Goal: Task Accomplishment & Management: Use online tool/utility

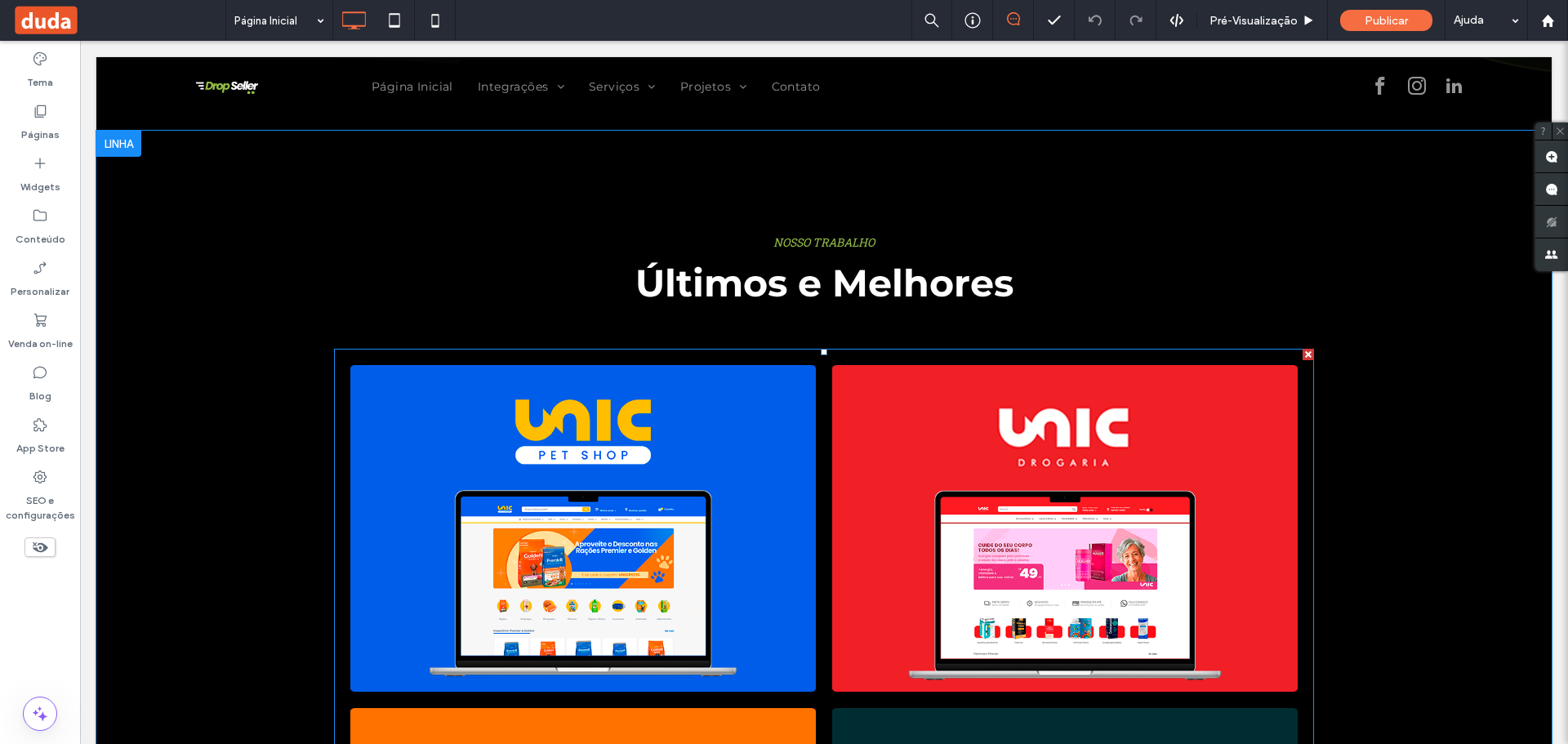
scroll to position [1634, 0]
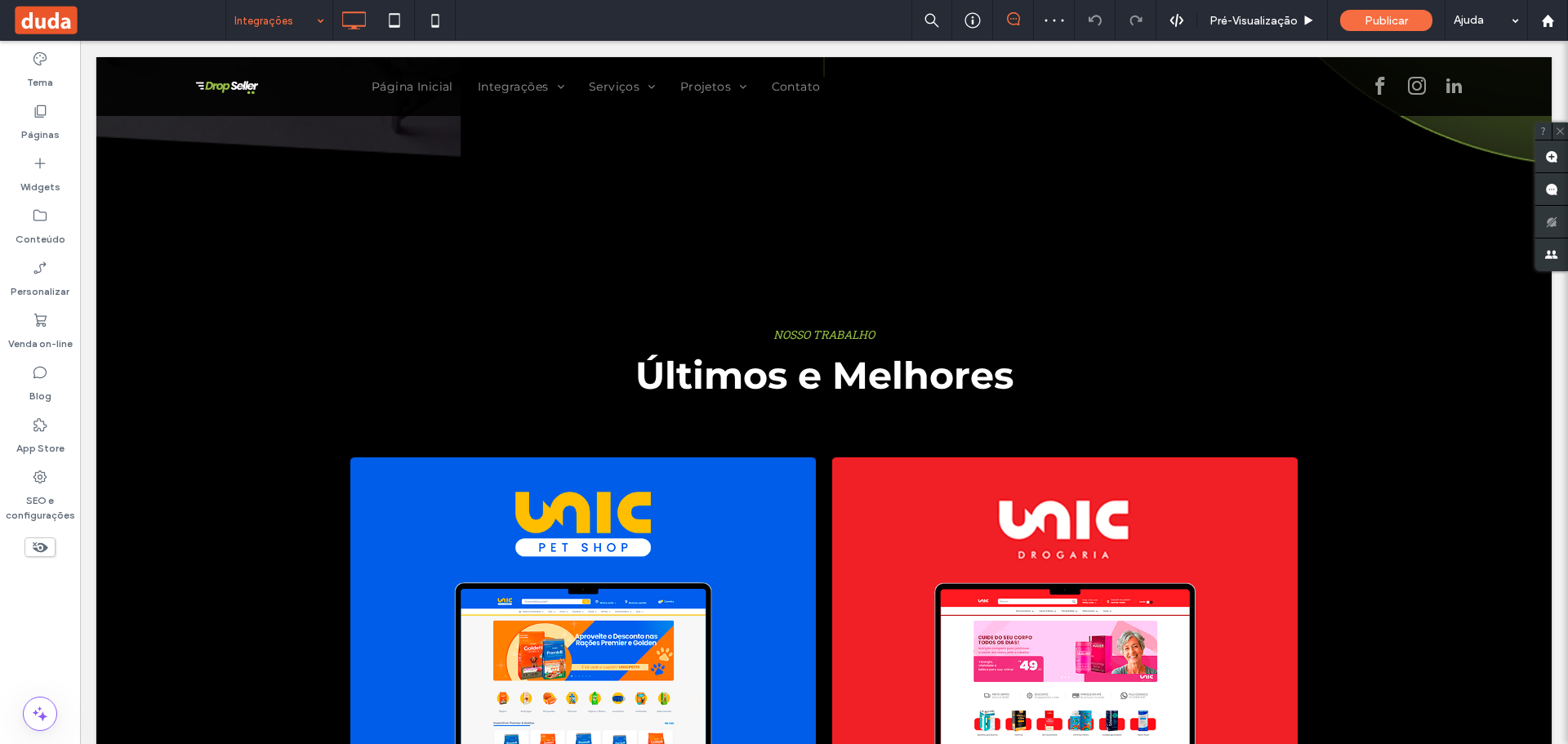
click at [278, 22] on input at bounding box center [275, 20] width 81 height 41
click at [1262, 16] on span "Pré-Visualizaçāo" at bounding box center [1254, 21] width 88 height 14
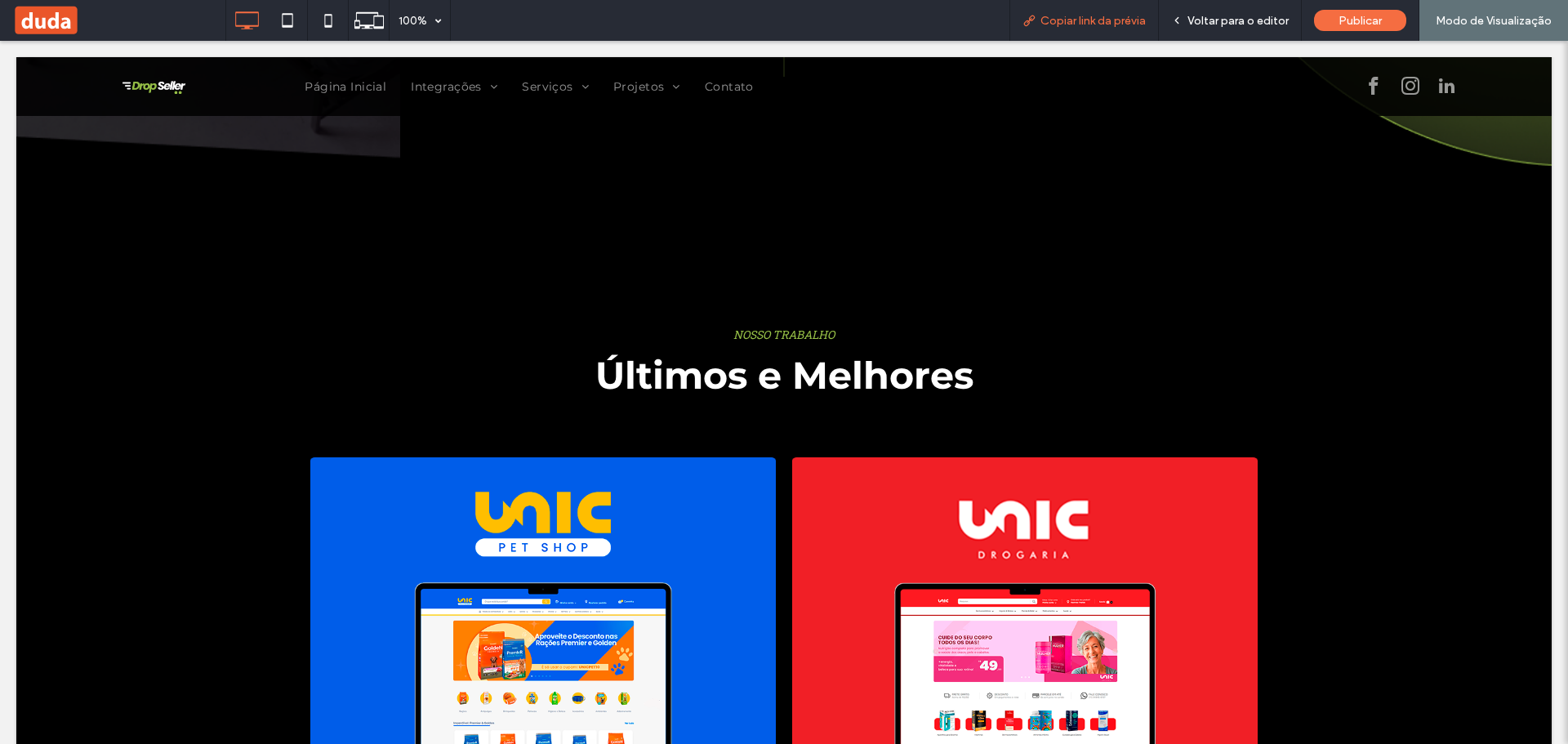
click at [1115, 14] on span "Copiar link da prévia" at bounding box center [1093, 21] width 105 height 14
click at [1111, 20] on span "Copiar link da prévia" at bounding box center [1093, 21] width 105 height 14
click at [1076, 24] on span "Copiar link da prévia" at bounding box center [1093, 21] width 105 height 14
click at [321, 6] on icon at bounding box center [328, 20] width 33 height 33
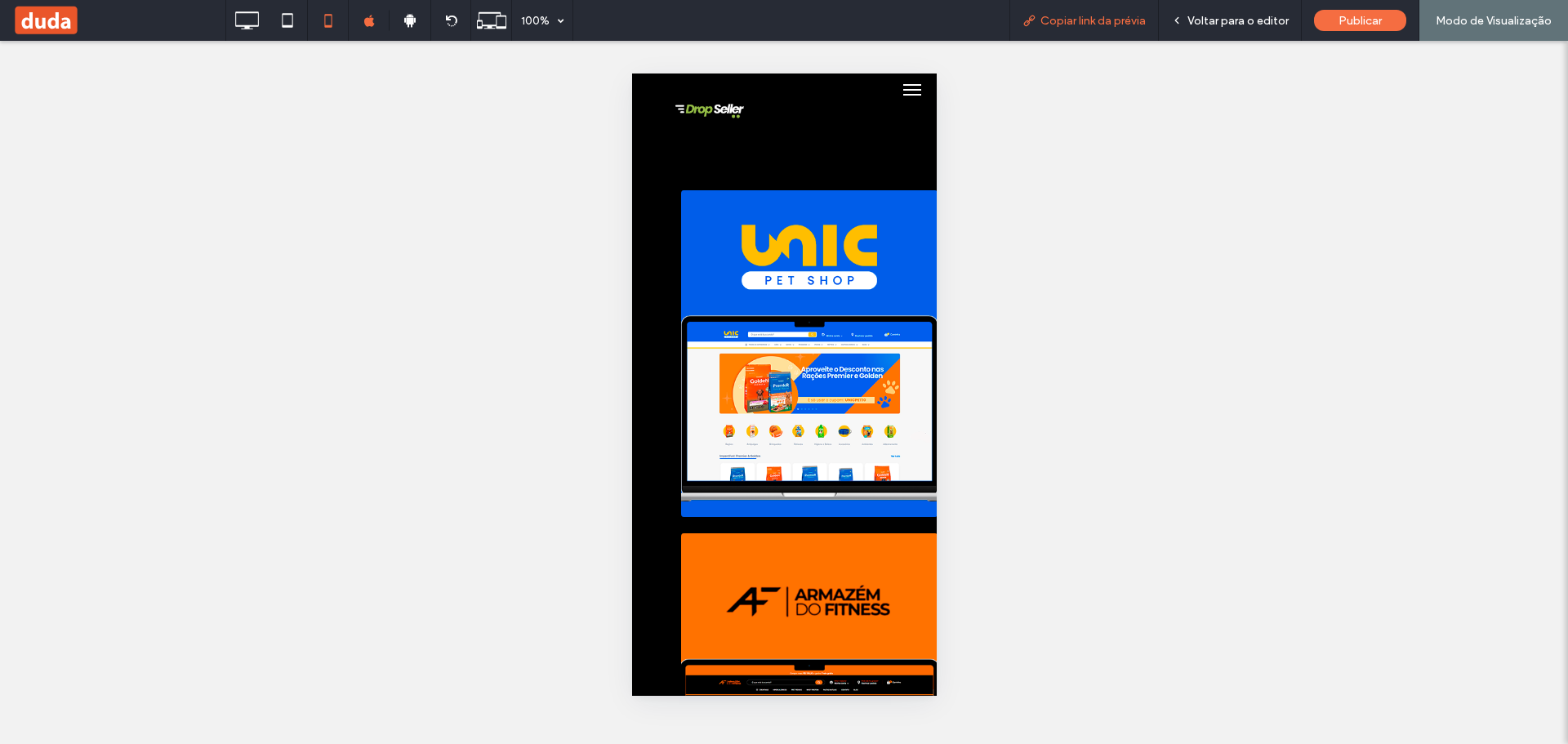
click at [1133, 17] on span "Copiar link da prévia" at bounding box center [1093, 21] width 105 height 14
click at [244, 24] on icon at bounding box center [246, 20] width 33 height 33
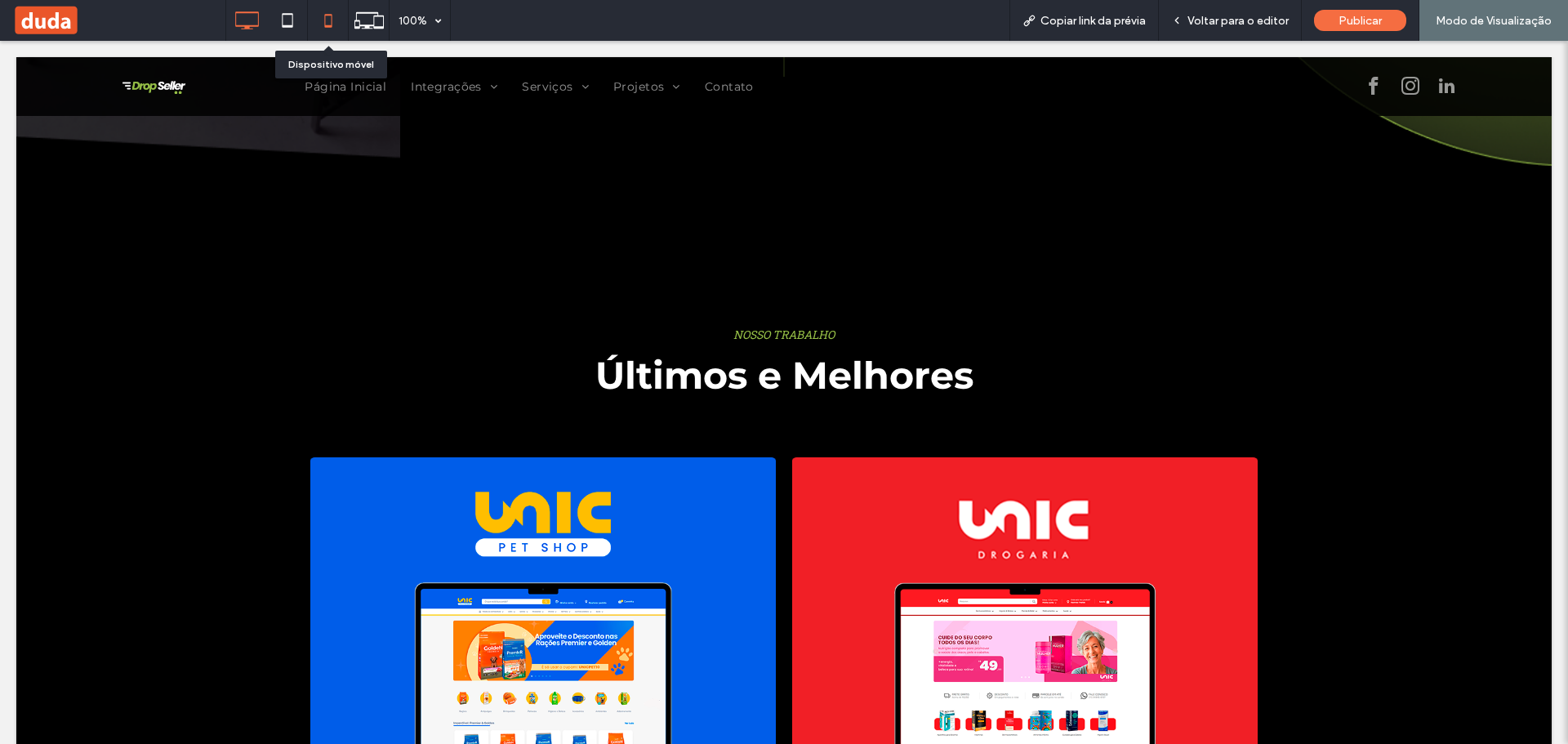
click at [329, 16] on icon at bounding box center [328, 20] width 33 height 33
